Goal: Transaction & Acquisition: Subscribe to service/newsletter

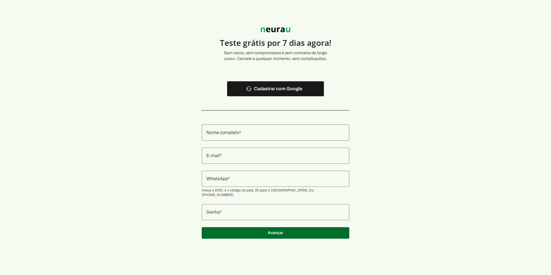
click at [258, 131] on input "Nome completo" at bounding box center [275, 132] width 138 height 7
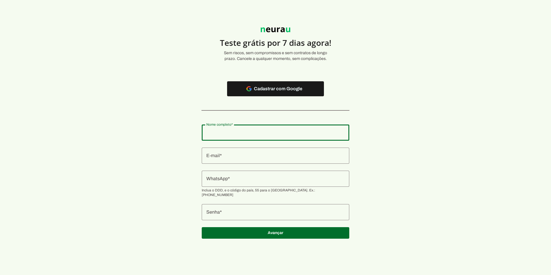
type input "[PERSON_NAME]"
type md-outlined-text-field "[PERSON_NAME]"
type input "[EMAIL_ADDRESS][DOMAIN_NAME]"
type md-outlined-text-field "[EMAIL_ADDRESS][DOMAIN_NAME]"
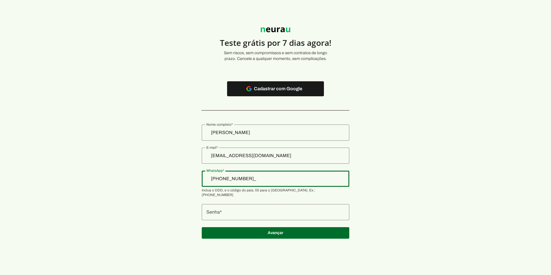
type input "[PHONE_NUMBER]"
type md-outlined-text-field "[PHONE_NUMBER]"
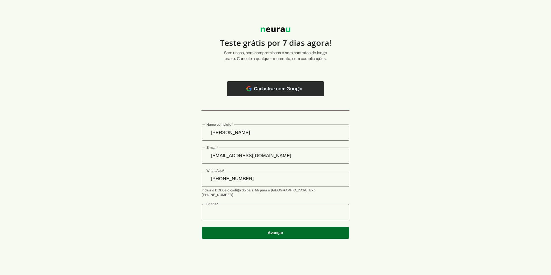
click at [273, 87] on span at bounding box center [275, 89] width 97 height 14
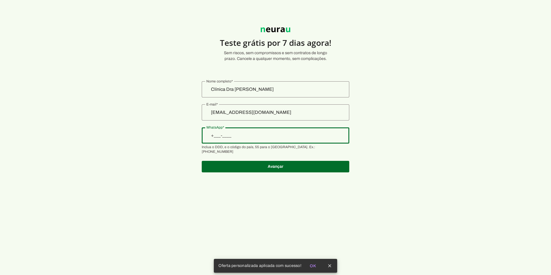
click at [257, 136] on input "WhatsApp" at bounding box center [275, 135] width 138 height 7
type input "[PHONE_NUMBER]"
type md-outlined-text-field "[PHONE_NUMBER]"
click at [264, 162] on span at bounding box center [276, 167] width 148 height 14
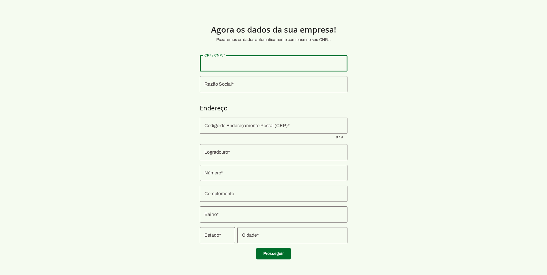
click at [221, 64] on input "CPF / CNPJ" at bounding box center [273, 63] width 138 height 7
drag, startPoint x: 248, startPoint y: 63, endPoint x: 192, endPoint y: 64, distance: 55.9
click at [192, 64] on section "Agora os dados da sua empresa! Puxaremos os dados automaticamente com base no s…" at bounding box center [273, 139] width 547 height 250
type input "40.822.836/0001-96"
type md-outlined-text-field "40.822.836/0001-96"
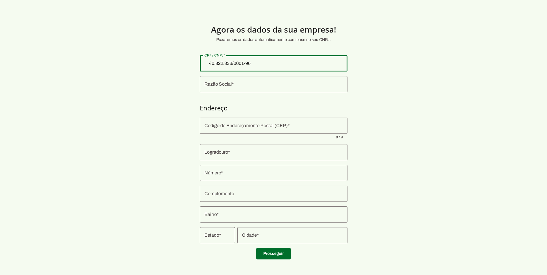
click at [226, 81] on input "Razão Social" at bounding box center [273, 84] width 138 height 7
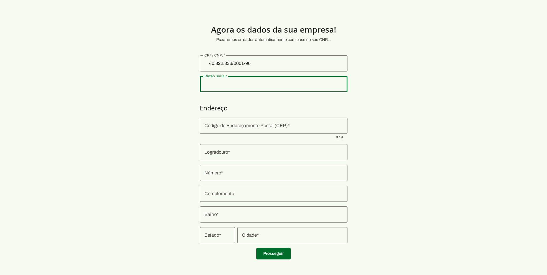
type input "SAME SERVICOS MEDICOS LTDA"
type input "68040-000"
type input "Avenida Tapajos"
type input "1827"
type input "Sala a"
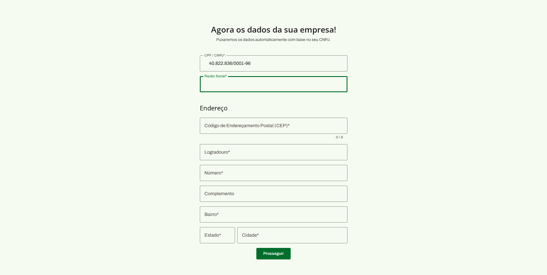
type input "Aldeia"
type input "Santarém"
type input "PA"
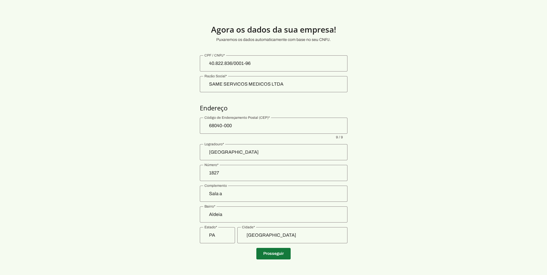
click at [282, 253] on span at bounding box center [273, 254] width 34 height 14
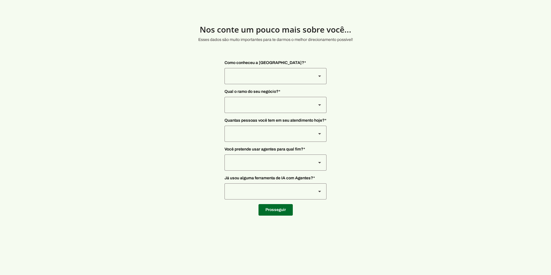
click at [248, 76] on div at bounding box center [267, 76] width 87 height 16
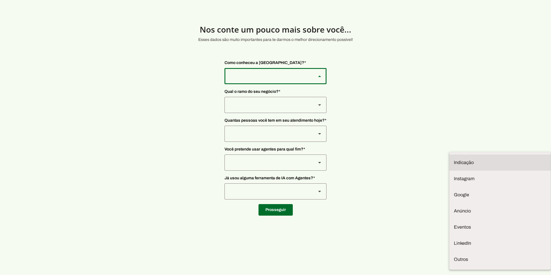
click at [454, 159] on slot at bounding box center [500, 162] width 92 height 7
type md-outlined-select "NW0Npec8Jvm64GSjAjvQ"
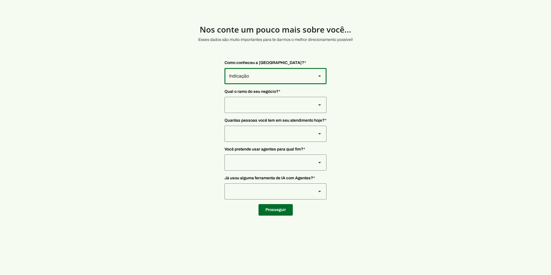
click at [253, 105] on div at bounding box center [267, 105] width 87 height 16
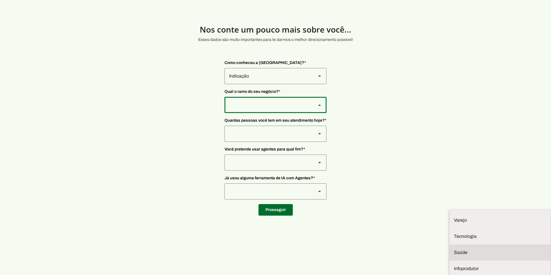
click at [454, 249] on slot at bounding box center [500, 252] width 92 height 7
type md-outlined-select "qBJqoSCgnuqgxNhyRfhz"
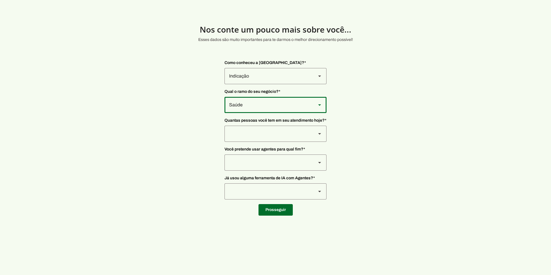
click at [247, 139] on div at bounding box center [267, 134] width 87 height 16
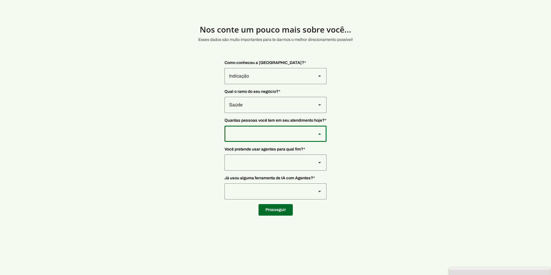
click at [0, 0] on slot "De 0 a 3" at bounding box center [0, 0] width 0 height 0
type md-outlined-select "yHmeUixsC5IlBgFUkJwN"
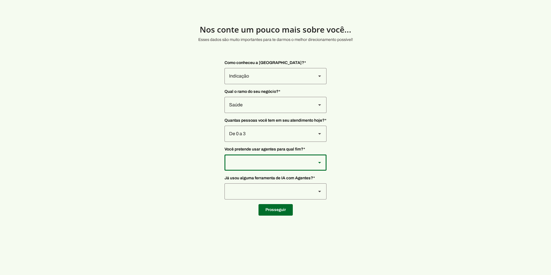
click at [244, 162] on div at bounding box center [267, 162] width 87 height 16
click at [0, 0] on slot "Secretário de Clinica" at bounding box center [0, 0] width 0 height 0
type md-outlined-select "jhpZzhB7z5SzQnvZD2gM"
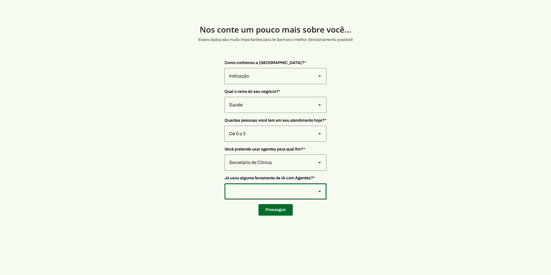
click at [243, 191] on div at bounding box center [267, 191] width 87 height 16
type md-outlined-select "YJTivUP5LYteilvK0BaA"
click at [277, 210] on span at bounding box center [275, 210] width 34 height 14
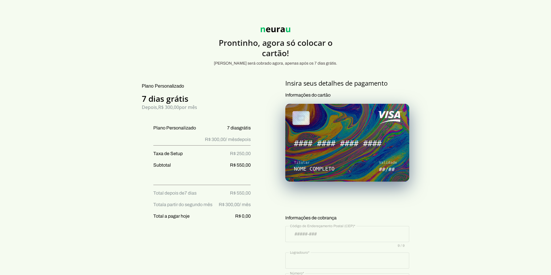
type input "68040-000"
type input "Avenida Tapajos"
type input "1827"
type input "Sala a"
type input "Aldeia"
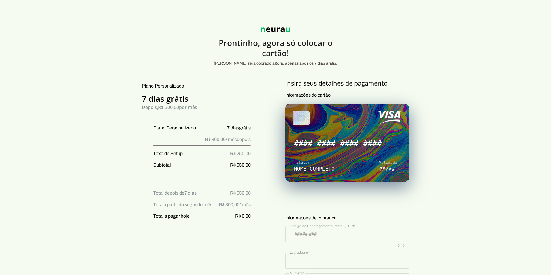
type input "Santarém"
type input "PA"
type input "40.822.836/0001-96"
type input "+55 (93) 9 9183-9065"
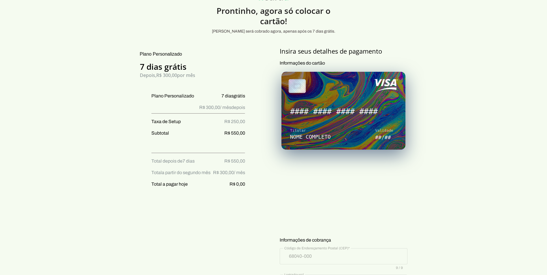
scroll to position [29, 0]
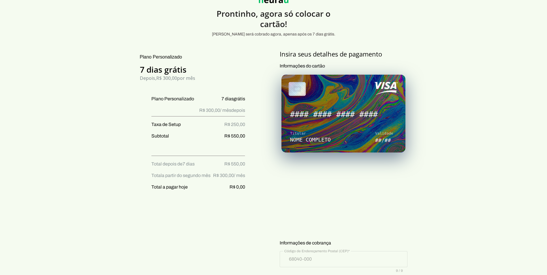
drag, startPoint x: 151, startPoint y: 175, endPoint x: 248, endPoint y: 178, distance: 97.1
click at [245, 178] on ul "Plano Personalizado 7 dias grátis R$ 300,00 / mês depois Taxa de Setup R$ 250,0…" at bounding box center [192, 145] width 105 height 100
drag, startPoint x: 248, startPoint y: 178, endPoint x: 254, endPoint y: 182, distance: 7.1
click at [254, 182] on div "Plano Personalizado 7 dias grátis Depois, R$ 300,00 por mês Plano Personalizado…" at bounding box center [192, 253] width 126 height 407
click at [349, 230] on p "Informações do cartão" at bounding box center [343, 147] width 128 height 168
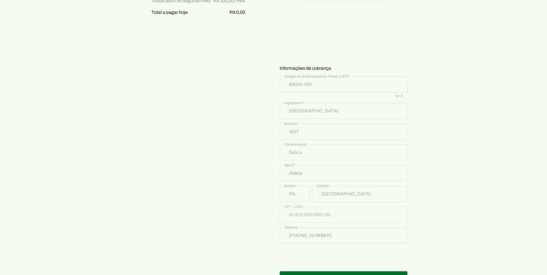
scroll to position [225, 0]
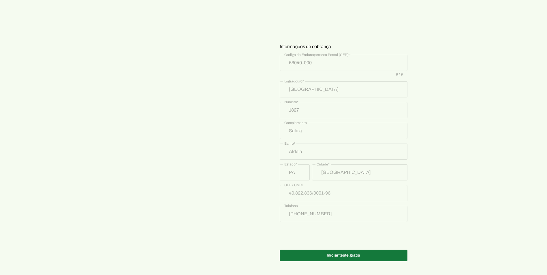
click at [340, 253] on span at bounding box center [343, 255] width 128 height 14
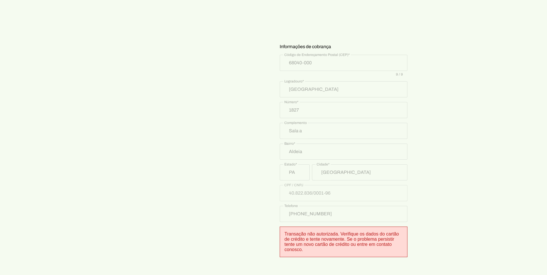
click at [429, 137] on section "Prontinho, agora só colocar o cartão! Nada será cobrado agora, apenas após os 7…" at bounding box center [273, 40] width 547 height 503
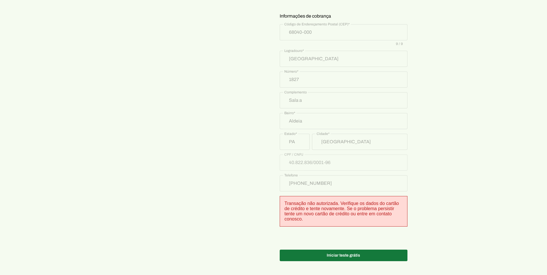
click at [336, 257] on span at bounding box center [343, 255] width 128 height 14
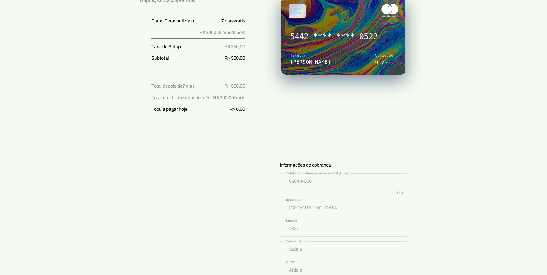
scroll to position [90, 0]
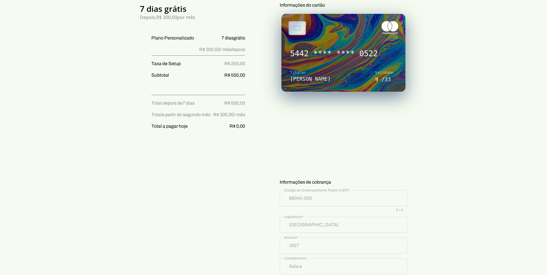
click at [459, 163] on section "Prontinho, agora só colocar o cartão! Nada será cobrado agora, apenas após os 7…" at bounding box center [273, 175] width 547 height 503
click at [490, 148] on section "Prontinho, agora só colocar o cartão! Nada será cobrado agora, apenas após os 7…" at bounding box center [273, 175] width 547 height 503
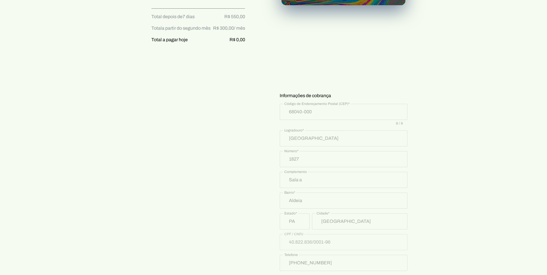
scroll to position [256, 0]
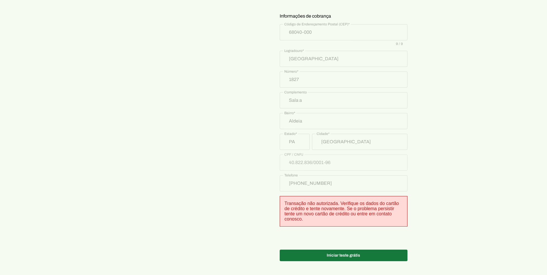
click at [357, 257] on span at bounding box center [343, 255] width 128 height 14
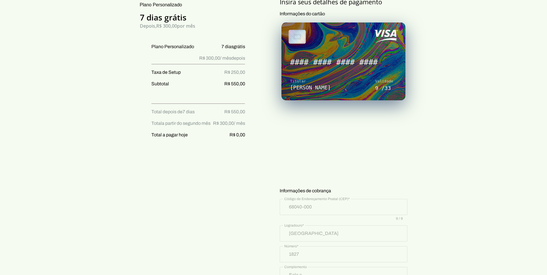
scroll to position [101, 0]
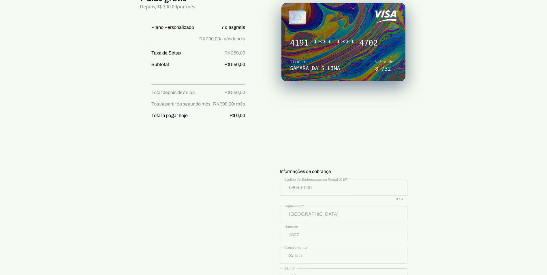
click at [495, 170] on section "Prontinho, agora só colocar o cartão! Nada será cobrado agora, apenas após os 7…" at bounding box center [273, 164] width 547 height 503
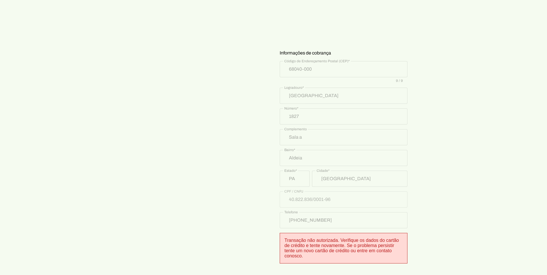
scroll to position [256, 0]
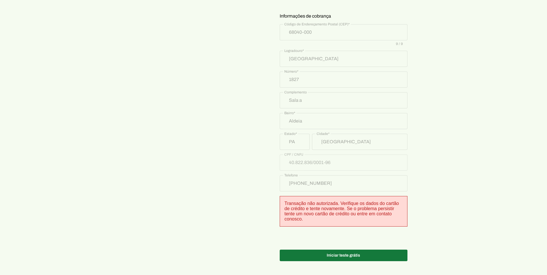
click at [370, 255] on span at bounding box center [343, 255] width 128 height 14
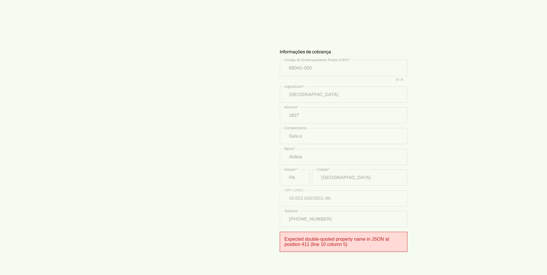
scroll to position [245, 0]
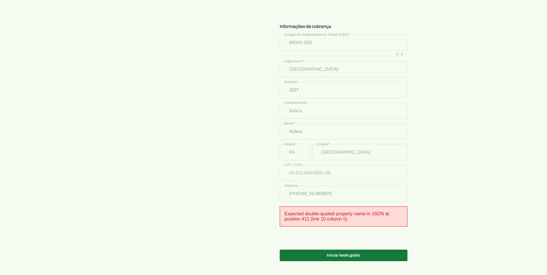
click at [367, 252] on span at bounding box center [343, 255] width 128 height 14
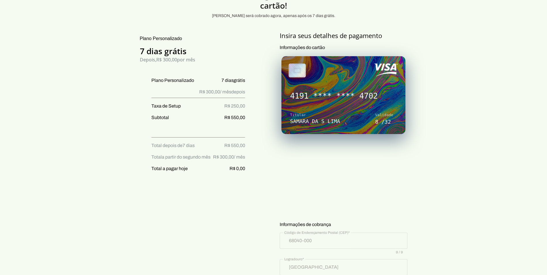
scroll to position [44, 0]
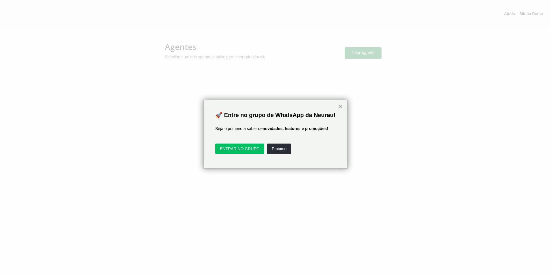
drag, startPoint x: 550, startPoint y: 201, endPoint x: 552, endPoint y: 114, distance: 87.0
click at [551, 114] on html "🚀 Entre no grupo de WhatsApp da Neurau! Seja o primeiro a saber de novidades, f…" at bounding box center [275, 137] width 551 height 275
click at [281, 154] on button "Próximo" at bounding box center [279, 148] width 24 height 10
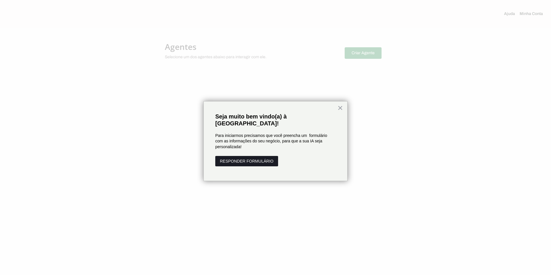
click at [255, 156] on button "RESPONDER FORMULÁRIO" at bounding box center [246, 161] width 63 height 10
